Goal: Task Accomplishment & Management: Manage account settings

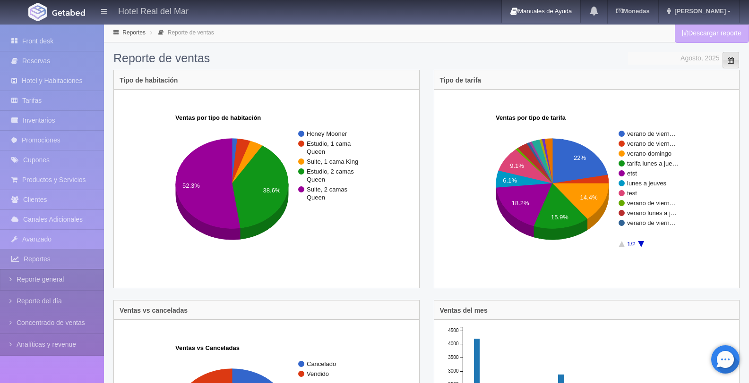
click at [736, 62] on span "Seleccionar Mes" at bounding box center [730, 60] width 17 height 17
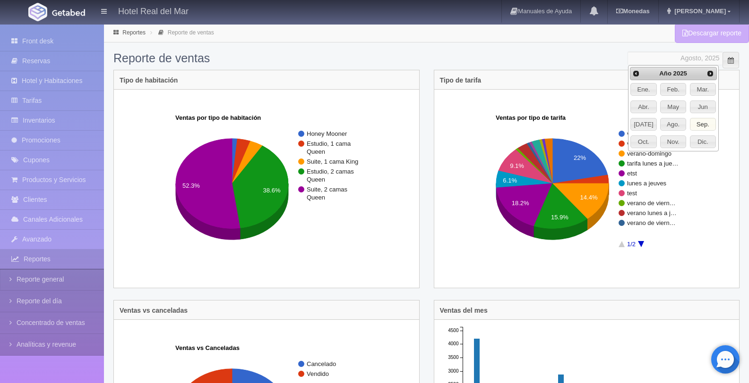
click at [706, 126] on span "Sep." at bounding box center [702, 125] width 25 height 12
type input "Septiembre, 2025"
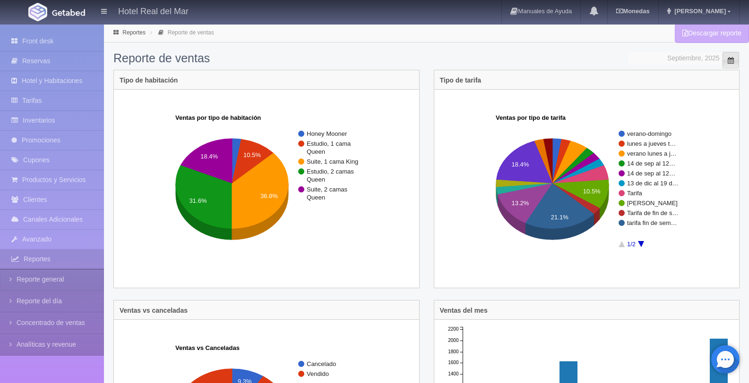
click at [732, 61] on span at bounding box center [730, 61] width 8 height 8
click at [726, 63] on span at bounding box center [730, 61] width 8 height 8
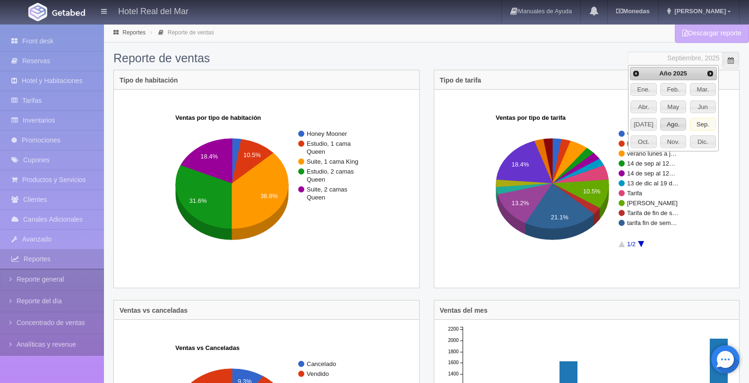
click at [673, 130] on span "Ago." at bounding box center [672, 125] width 25 height 12
type input "Agosto, 2025"
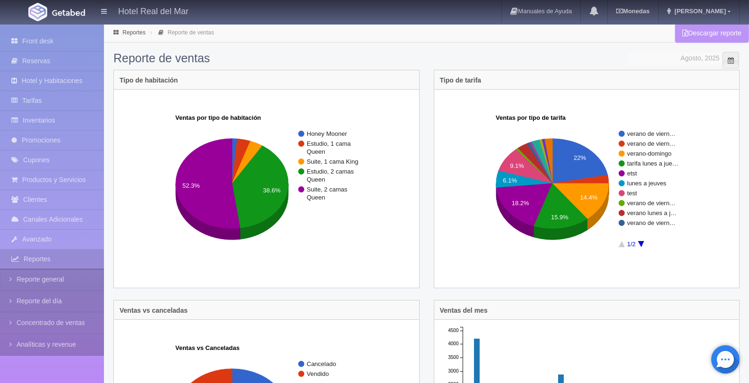
click at [690, 33] on link "Descargar reporte" at bounding box center [711, 33] width 74 height 19
click at [580, 17] on link "Manuales de Ayuda" at bounding box center [541, 11] width 78 height 23
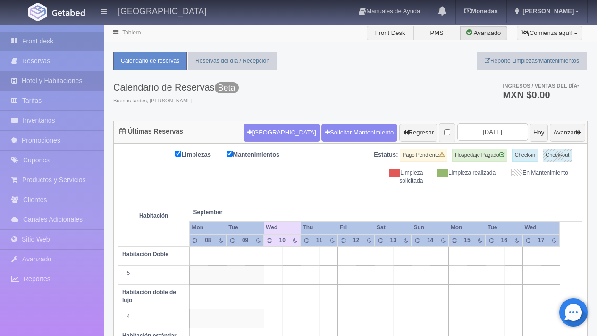
click at [55, 85] on link "Hotel y Habitaciones" at bounding box center [52, 80] width 104 height 19
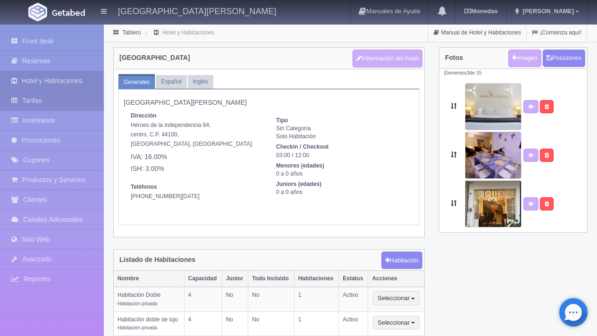
click at [65, 104] on link "Tarifas" at bounding box center [52, 100] width 104 height 19
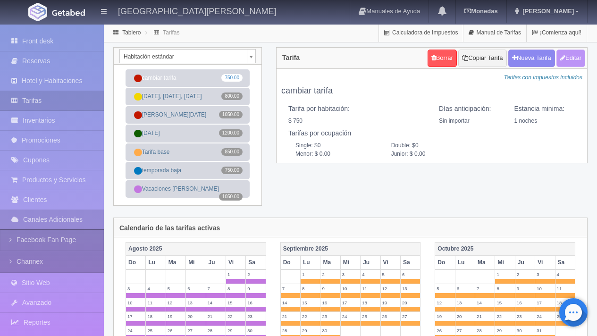
click at [574, 60] on button "Editar" at bounding box center [571, 58] width 29 height 17
type input "cambiar tarifa"
select select "0"
type input "1"
checkbox input "true"
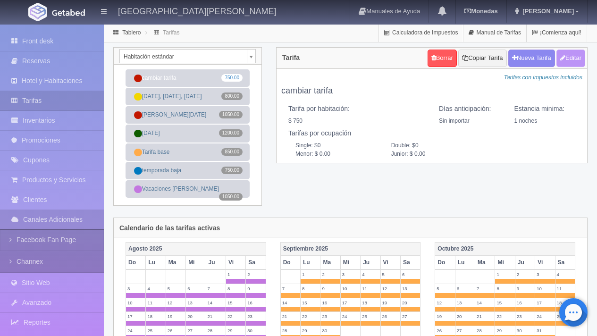
type input "750.00"
checkbox input "true"
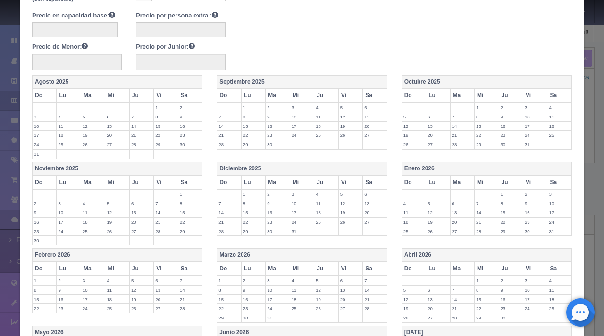
scroll to position [315, 0]
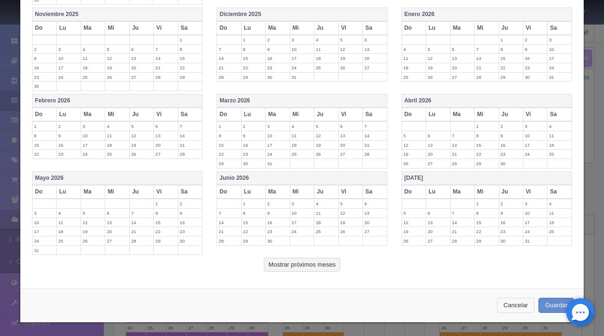
click at [518, 301] on button "Cancelar" at bounding box center [516, 306] width 38 height 16
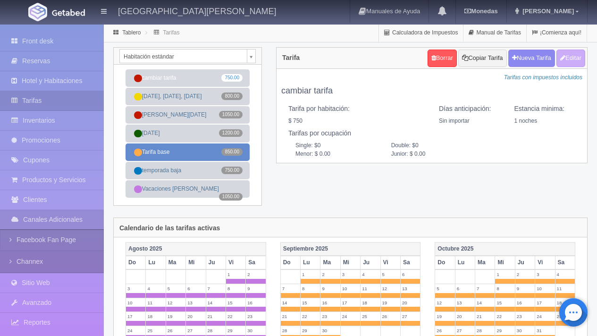
click at [188, 155] on link "Tarifa base 850.00" at bounding box center [188, 152] width 124 height 17
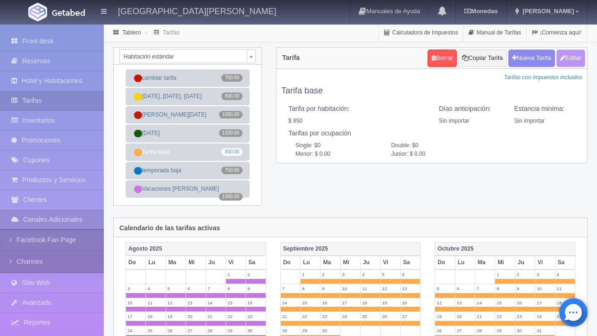
click at [574, 56] on button "Editar" at bounding box center [571, 58] width 29 height 17
type input "Tarifa base"
select select "0"
type input "0"
checkbox input "true"
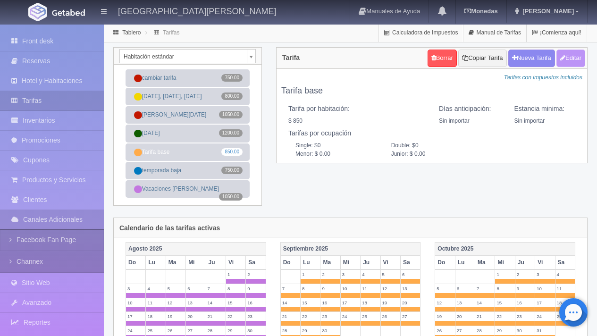
type input "850.00"
checkbox input "true"
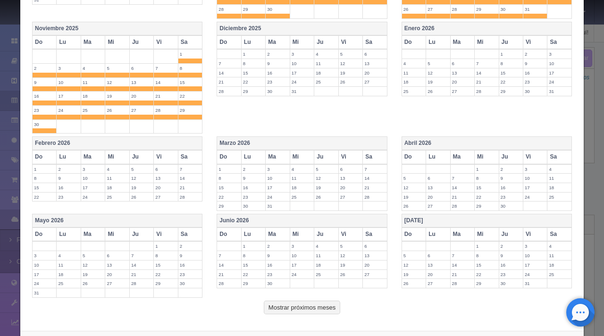
click at [345, 22] on th "Diciembre 2025" at bounding box center [302, 29] width 170 height 14
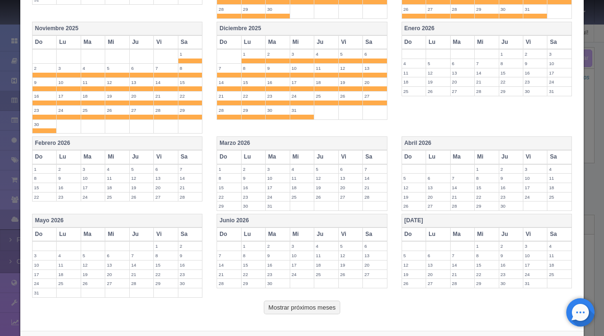
scroll to position [358, 0]
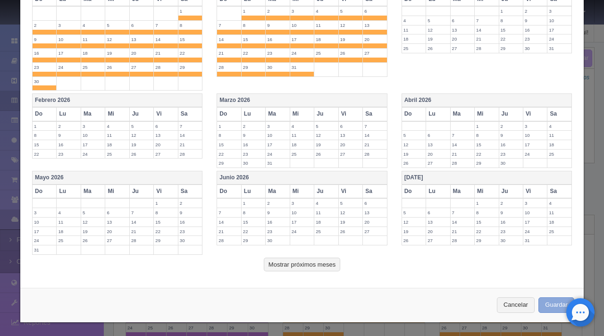
click at [548, 306] on button "Guardar" at bounding box center [557, 306] width 36 height 16
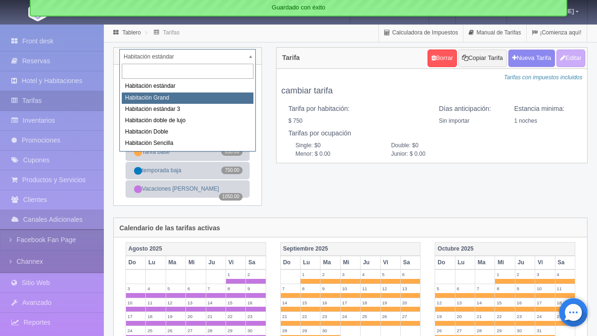
select select "2218"
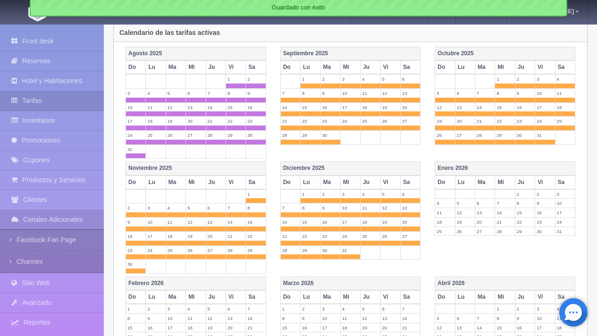
scroll to position [196, 0]
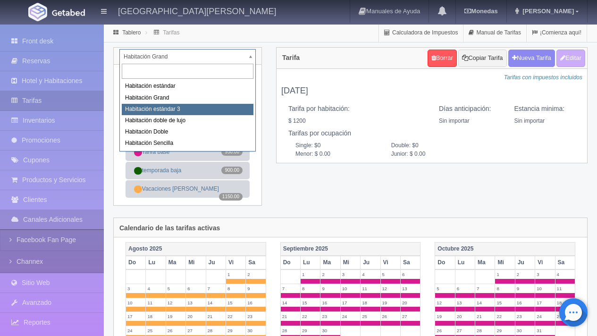
select select "2219"
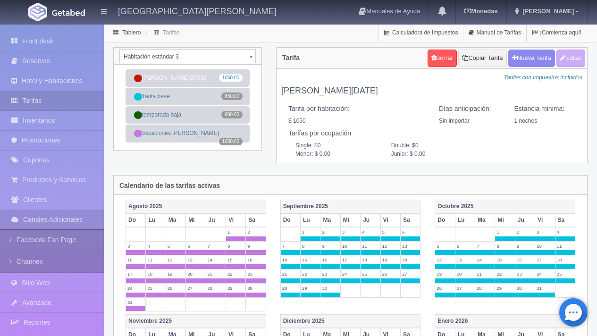
click at [220, 56] on body "[GEOGRAPHIC_DATA][PERSON_NAME] Manuales de Ayuda Actualizaciones recientes [GEO…" at bounding box center [298, 322] width 597 height 596
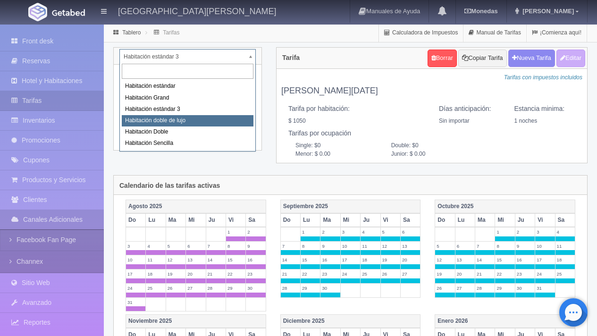
select select "2220"
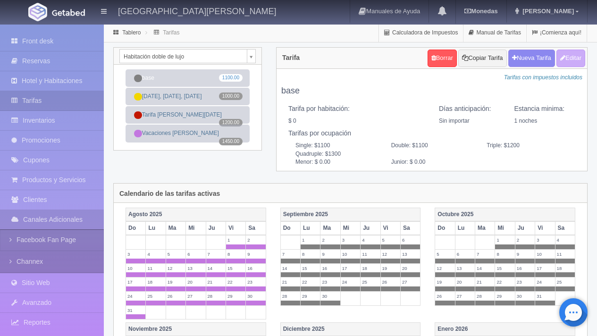
click at [159, 56] on body "[GEOGRAPHIC_DATA][PERSON_NAME] Manuales de Ayuda Actualizaciones recientes [GEO…" at bounding box center [298, 329] width 597 height 610
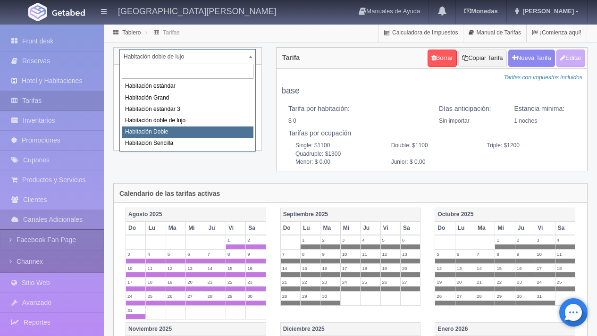
select select "2221"
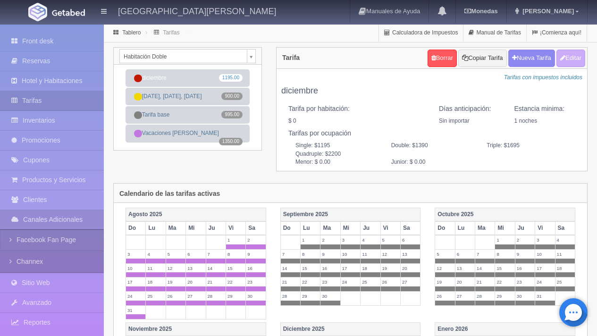
click at [187, 52] on body "[GEOGRAPHIC_DATA][PERSON_NAME] Manuales de Ayuda Actualizaciones recientes [GEO…" at bounding box center [298, 317] width 597 height 586
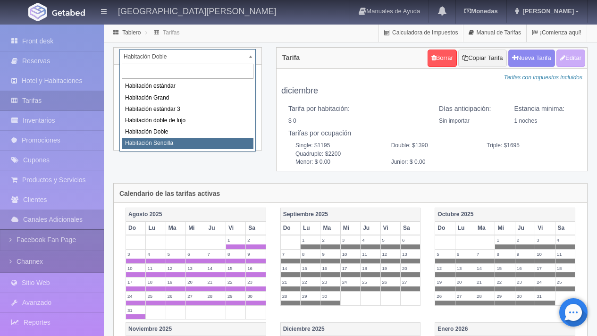
select select "2249"
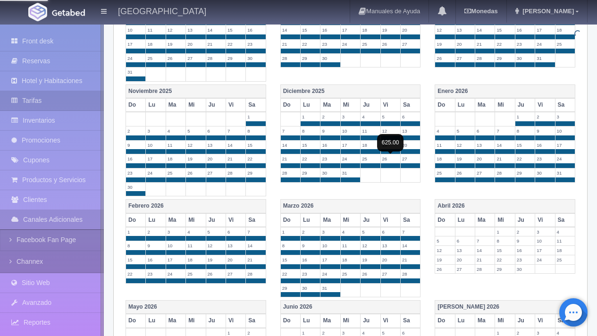
scroll to position [238, 0]
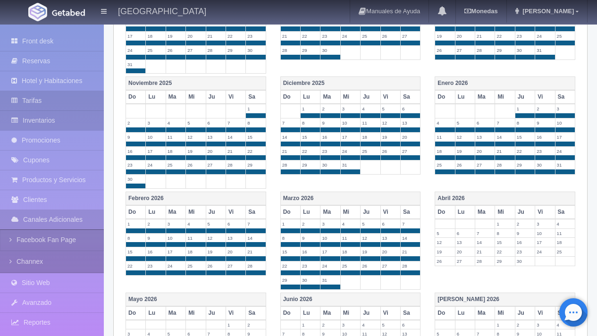
click at [60, 126] on link "Inventarios" at bounding box center [52, 120] width 104 height 19
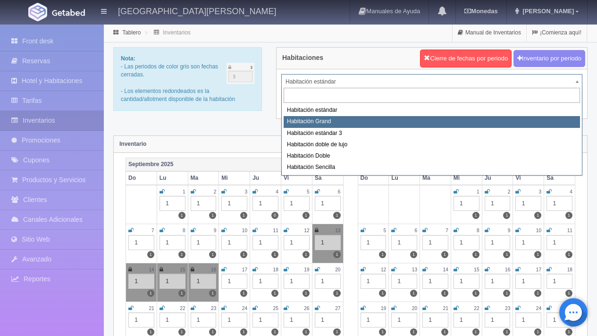
select select "2218"
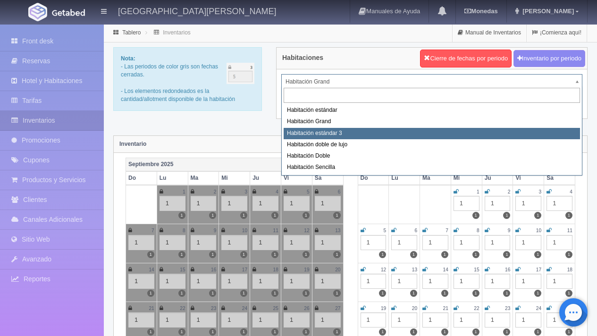
select select "2219"
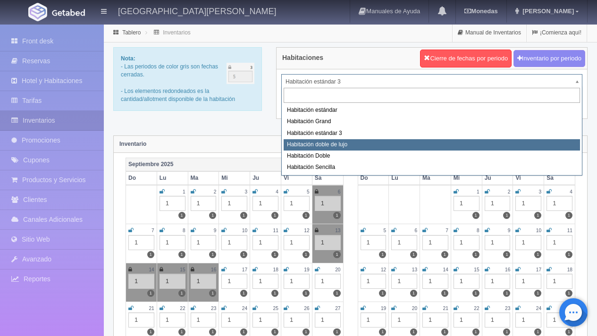
select select "2220"
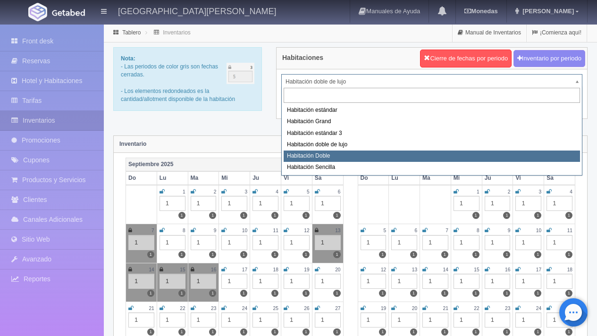
select select "2221"
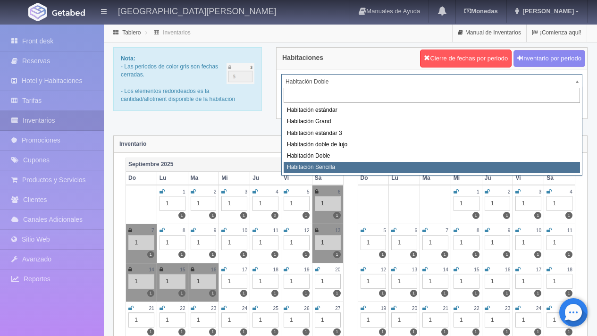
select select "2249"
